Goal: Check status

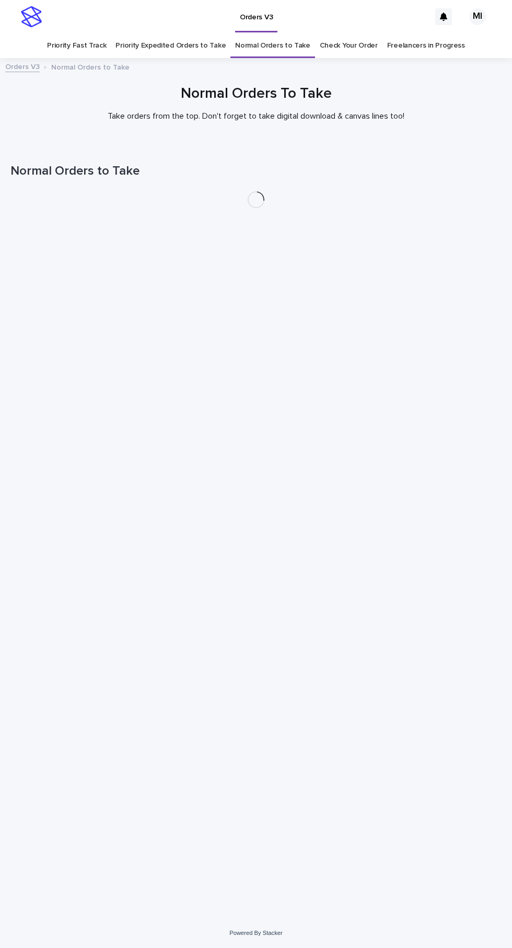
scroll to position [33, 0]
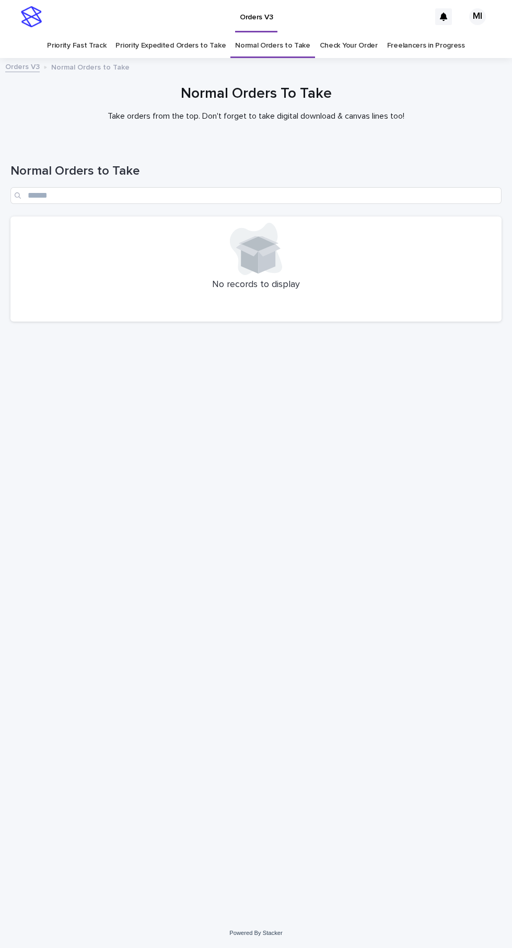
click at [182, 33] on link "Priority Expedited Orders to Take" at bounding box center [171, 45] width 110 height 25
click at [88, 33] on link "Priority Fast Track" at bounding box center [76, 45] width 59 height 25
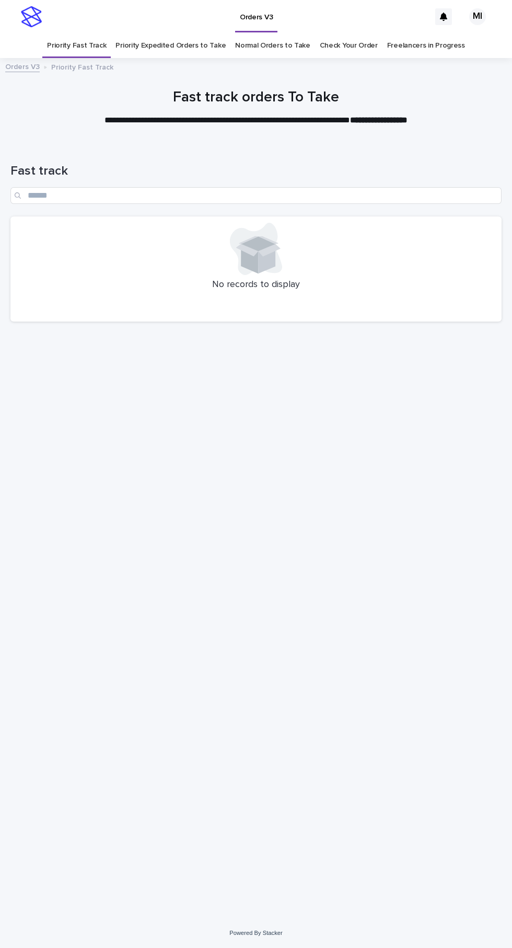
click at [346, 33] on link "Check Your Order" at bounding box center [349, 45] width 58 height 25
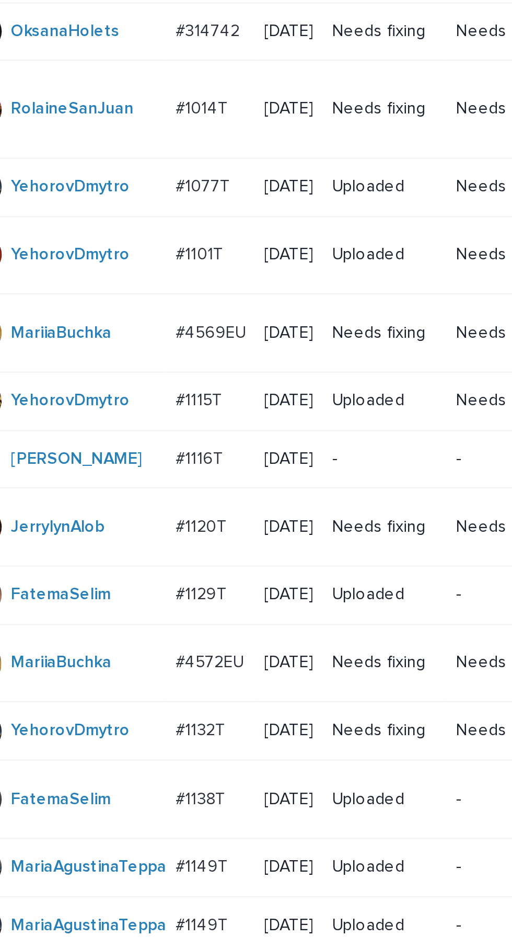
click at [227, 613] on div "-" at bounding box center [206, 603] width 47 height 17
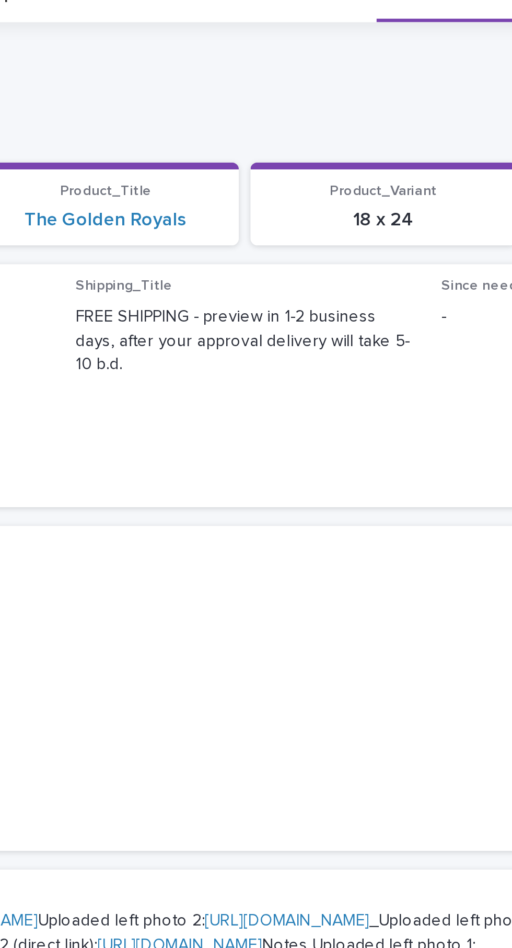
scroll to position [120, 0]
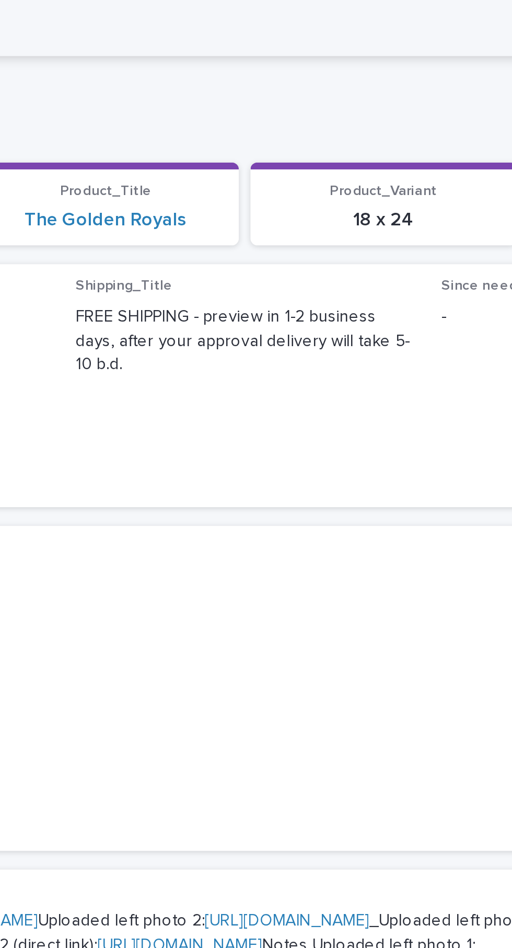
click at [164, 408] on link "[URL][DOMAIN_NAME]" at bounding box center [127, 411] width 74 height 7
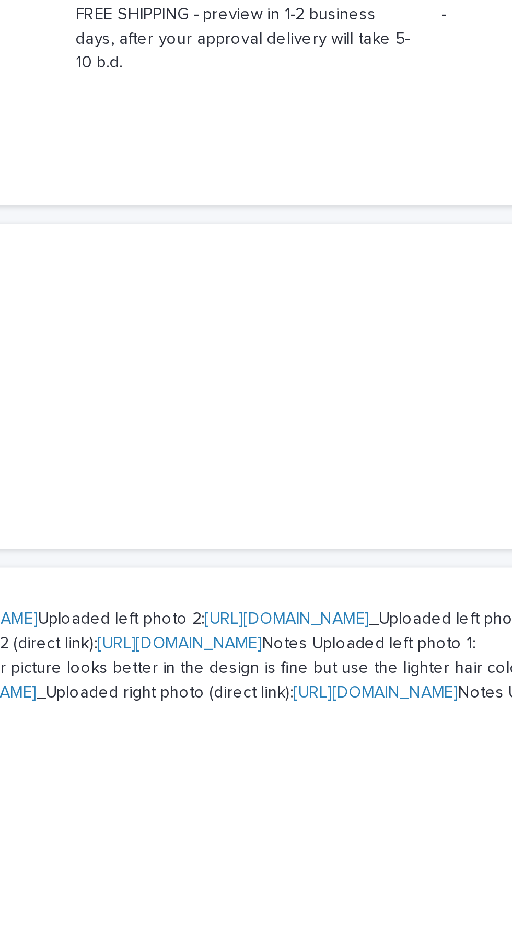
click at [163, 441] on link "[URL][DOMAIN_NAME]" at bounding box center [126, 444] width 74 height 7
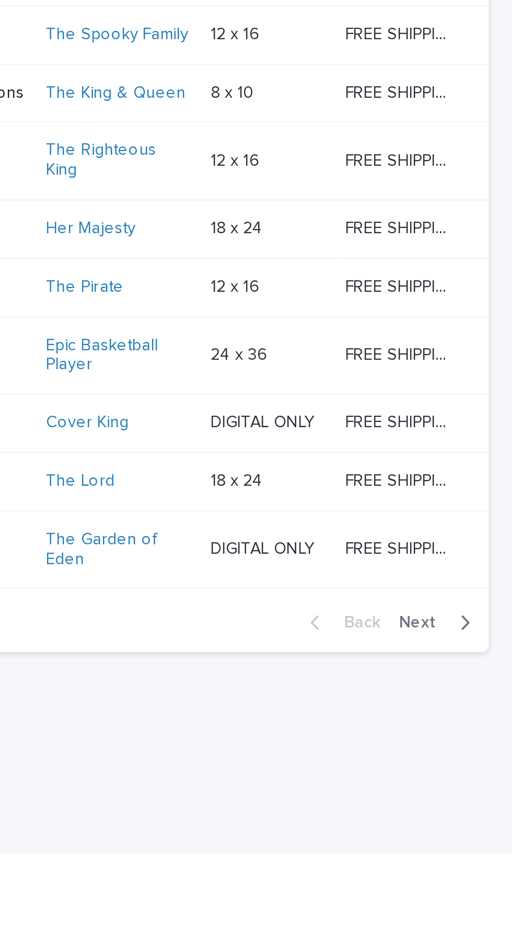
click at [476, 848] on span "Next" at bounding box center [473, 843] width 23 height 7
